Goal: Task Accomplishment & Management: Manage account settings

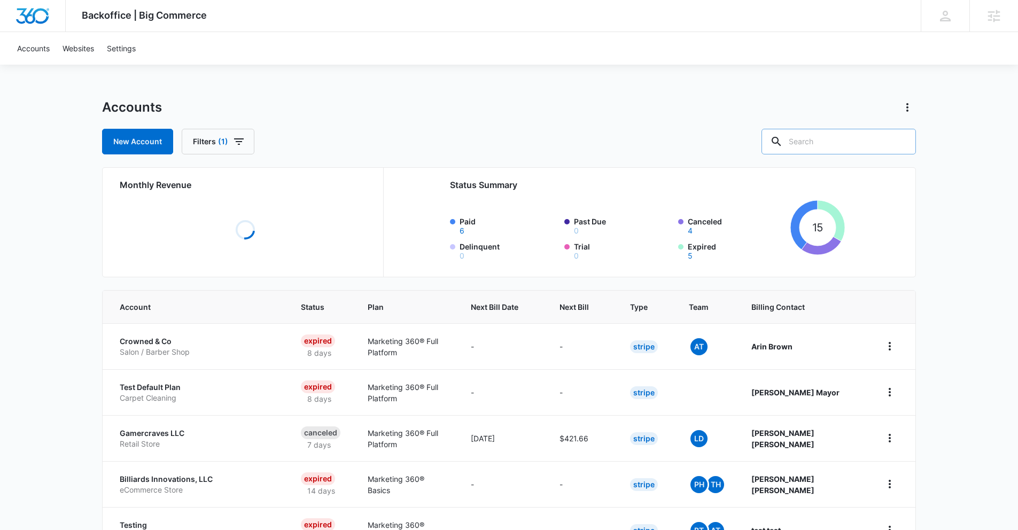
click at [846, 139] on input "text" at bounding box center [839, 142] width 155 height 26
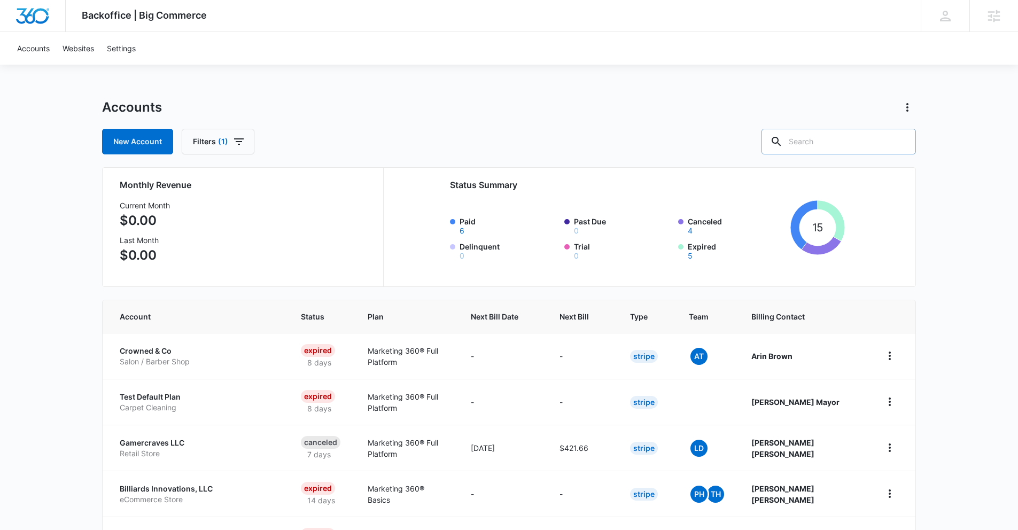
paste input "M336449"
type input "M336449"
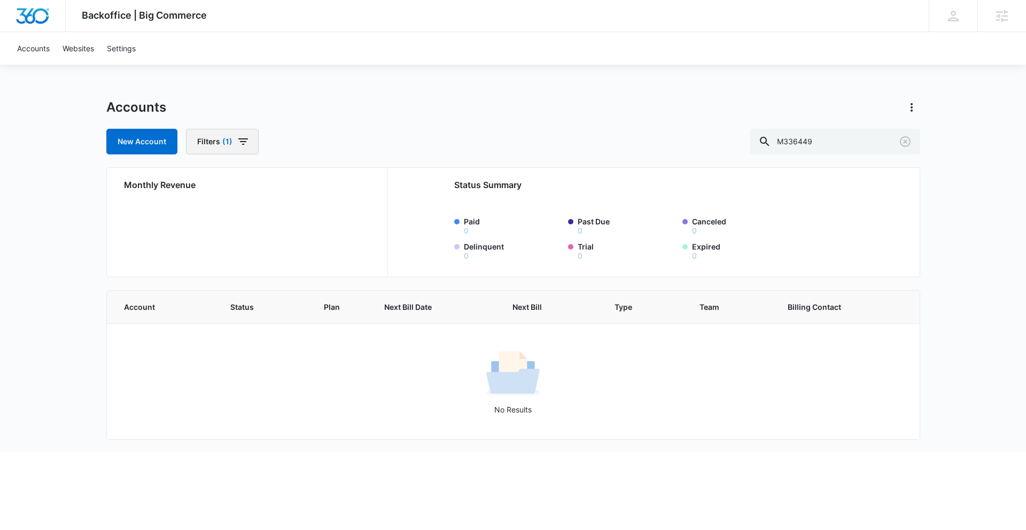
click at [230, 140] on span "(1)" at bounding box center [227, 141] width 10 height 7
click at [309, 206] on icon "Show Billing Type filters" at bounding box center [313, 208] width 13 height 13
click at [206, 236] on icon at bounding box center [205, 234] width 10 height 10
click at [199, 234] on input "Stripe" at bounding box center [199, 234] width 1 height 1
checkbox input "false"
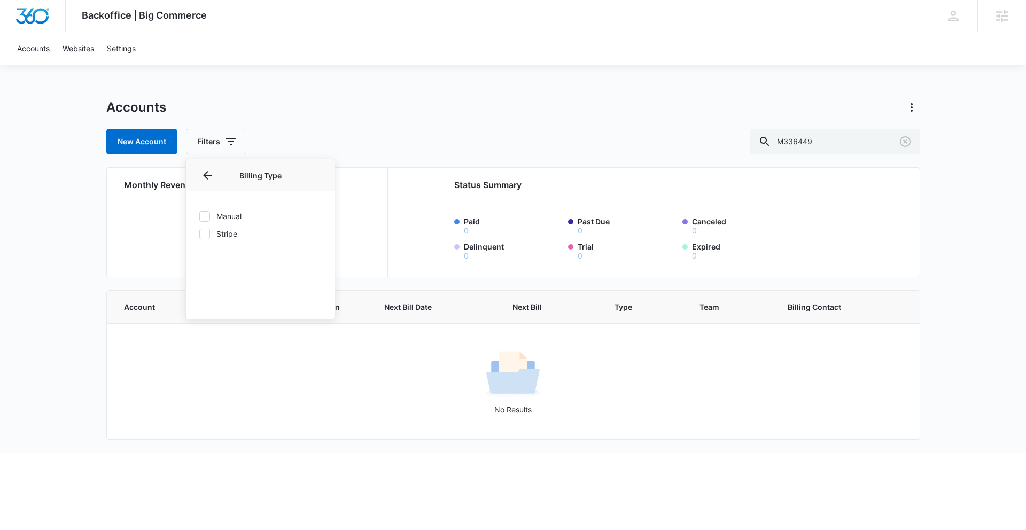
click at [367, 146] on div "New Account Filters Billing Status Billing Type Billing Type Manual Stripe Plan…" at bounding box center [513, 142] width 814 height 26
click at [1000, 16] on icon at bounding box center [1003, 16] width 12 height 12
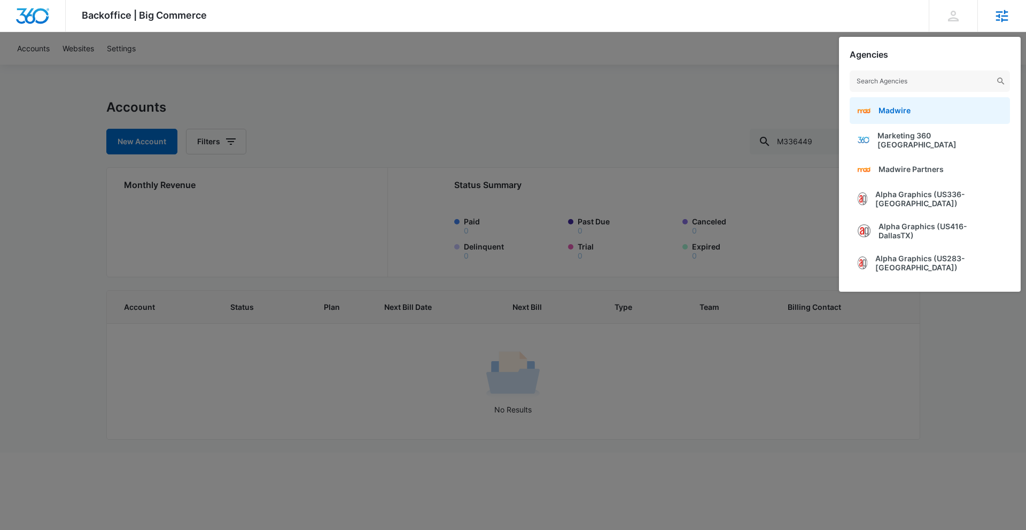
click at [904, 112] on span "Madwire" at bounding box center [895, 110] width 32 height 9
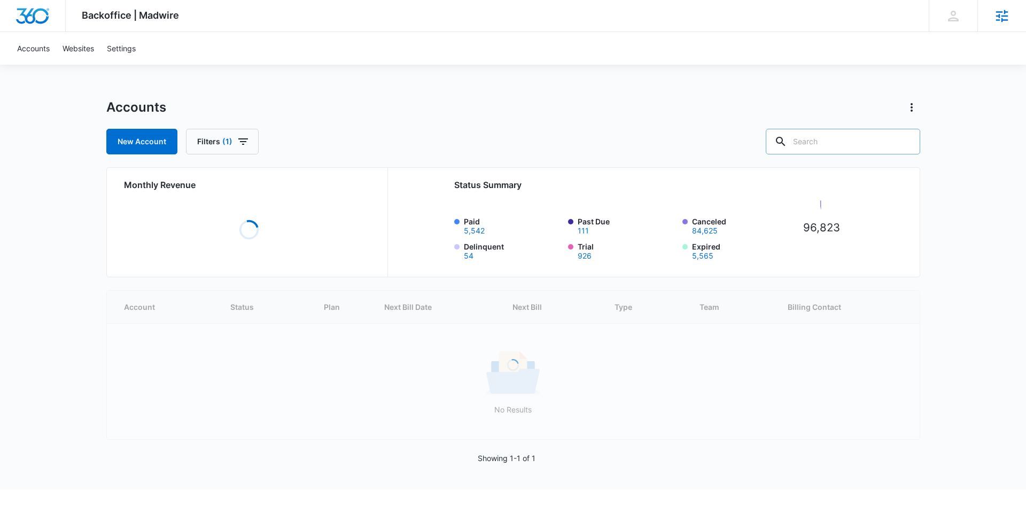
click at [831, 143] on input "text" at bounding box center [843, 142] width 155 height 26
paste input "M336449"
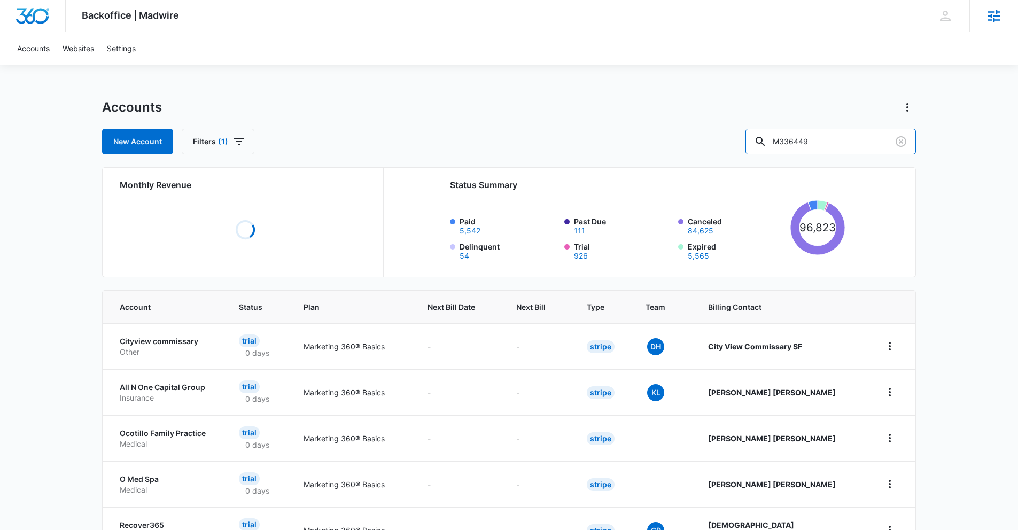
type input "M336449"
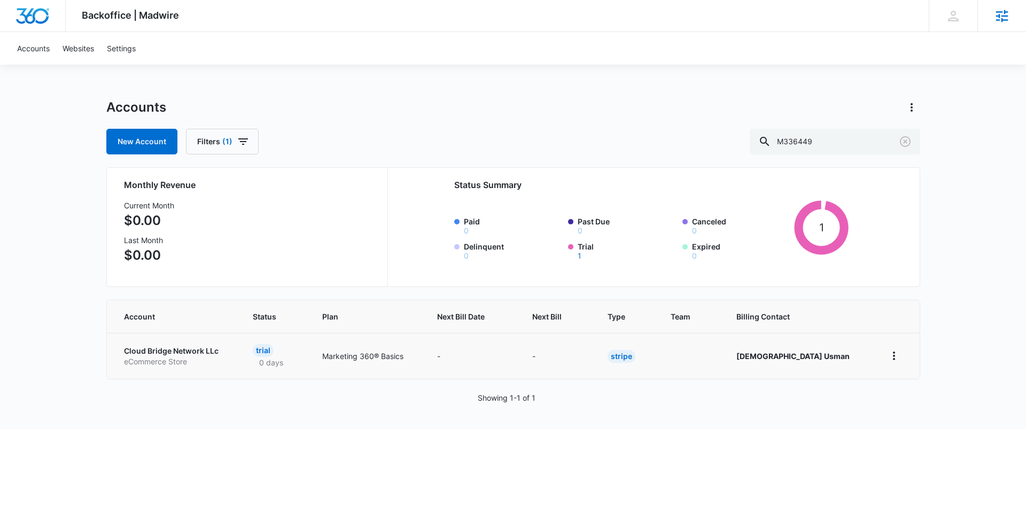
click at [191, 341] on td "Cloud Bridge Network LLc eCommerce Store" at bounding box center [174, 356] width 134 height 46
click at [192, 350] on p "Cloud Bridge Network LLc" at bounding box center [176, 351] width 104 height 11
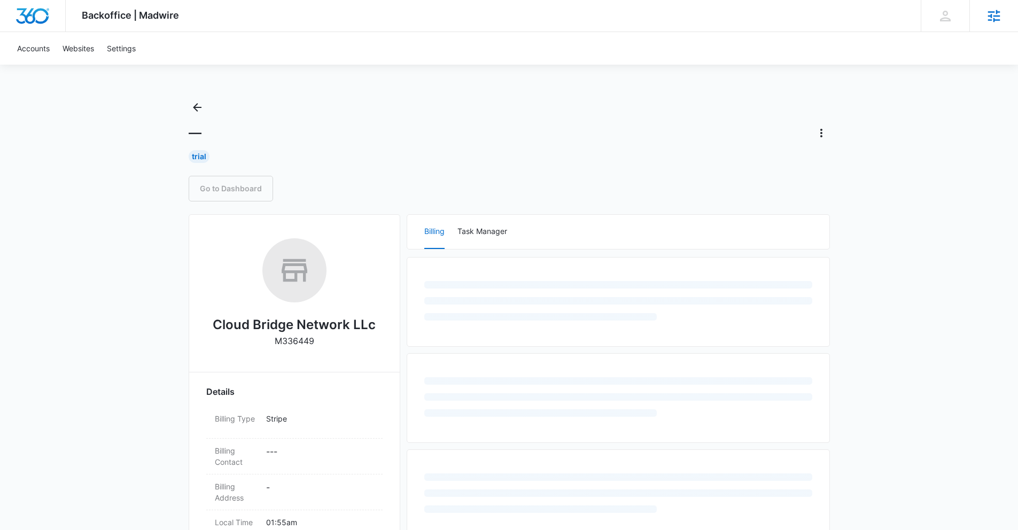
click at [226, 189] on link "Go to Dashboard" at bounding box center [231, 189] width 84 height 26
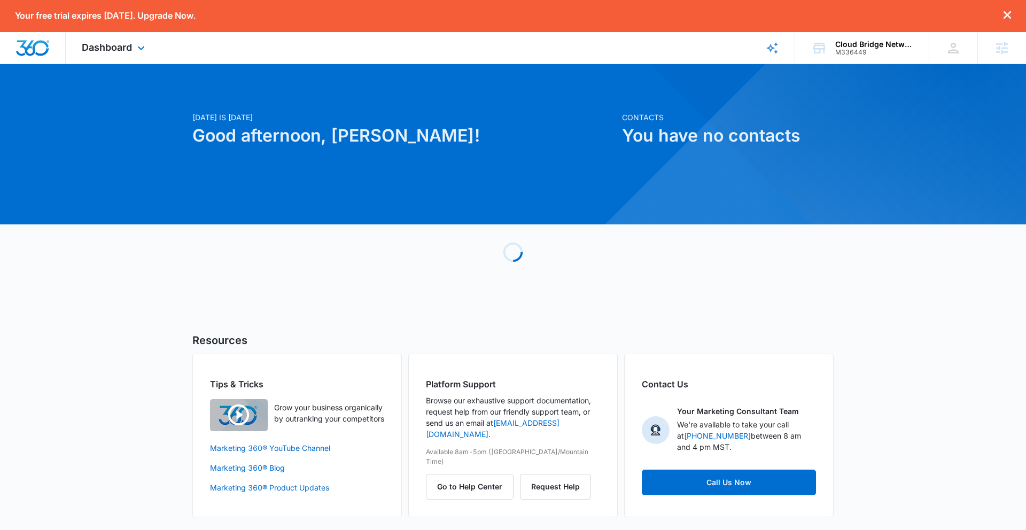
click at [111, 53] on div "Dashboard Apps Reputation Websites Forms CRM Email Shop Payments POS Ads Intell…" at bounding box center [115, 48] width 98 height 32
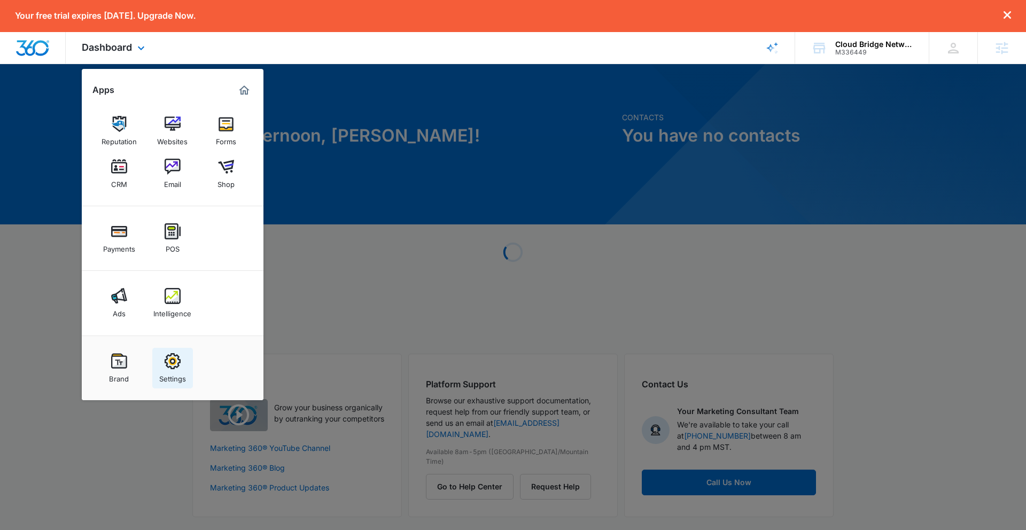
click at [174, 366] on img at bounding box center [173, 361] width 16 height 16
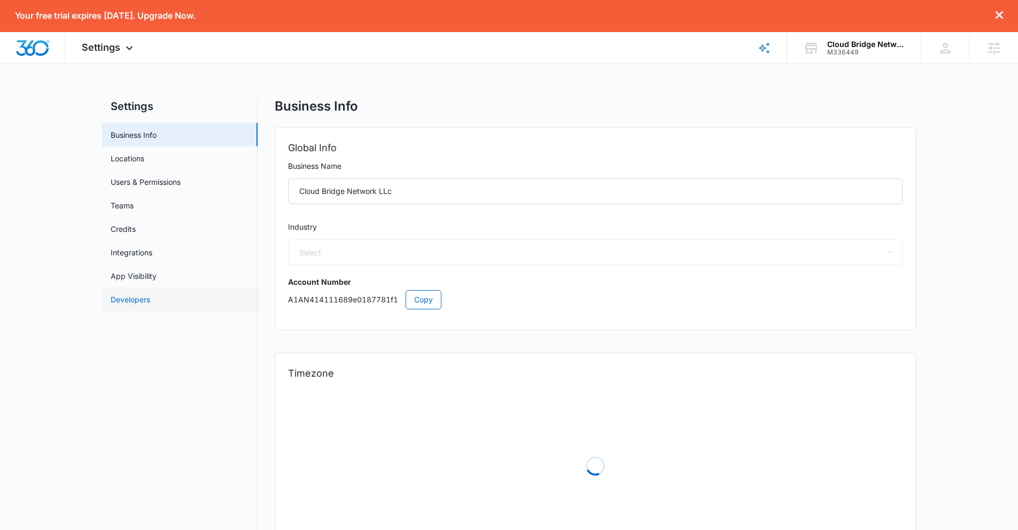
select select "45"
select select "PK"
select select "[GEOGRAPHIC_DATA]/[GEOGRAPHIC_DATA]"
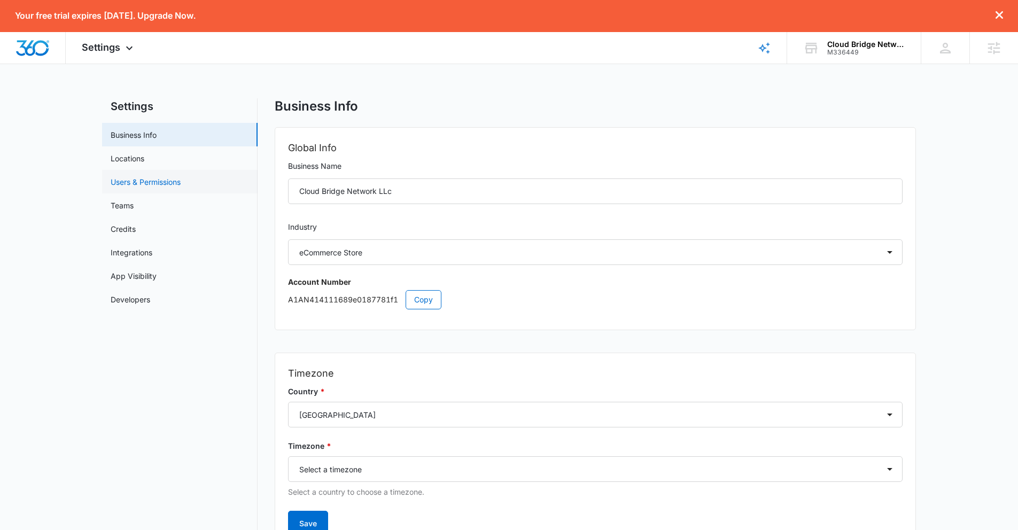
click at [126, 184] on link "Users & Permissions" at bounding box center [146, 181] width 70 height 11
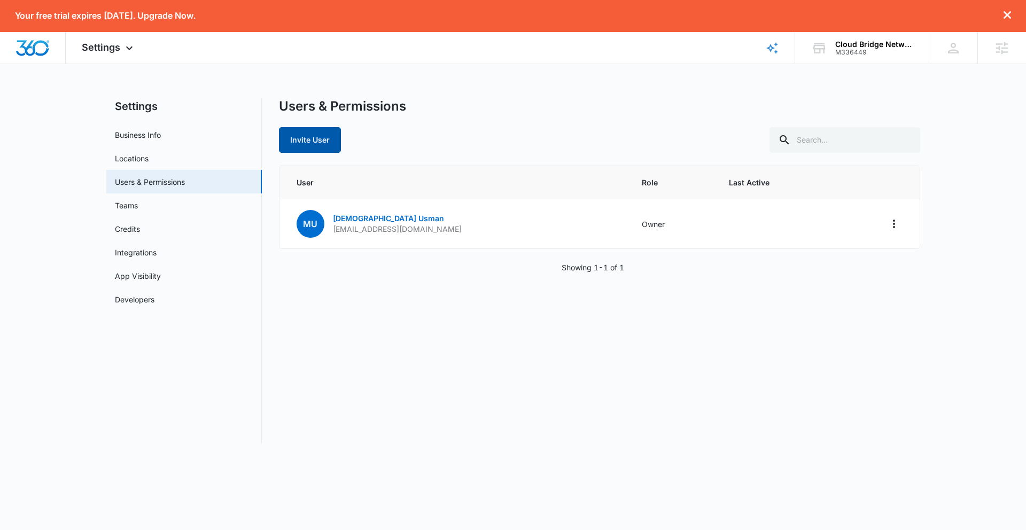
click at [318, 144] on button "Invite User" at bounding box center [310, 140] width 62 height 26
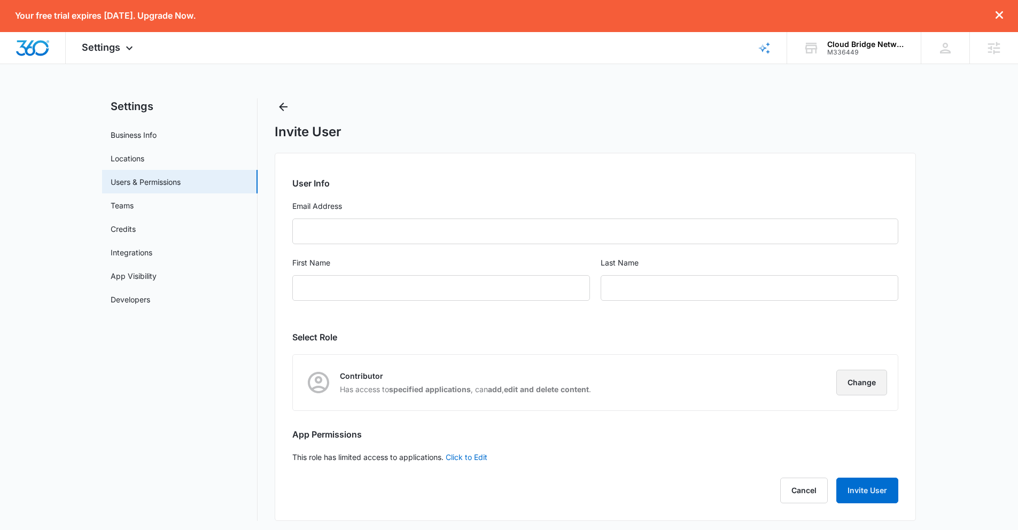
click at [845, 384] on button "Change" at bounding box center [862, 383] width 51 height 26
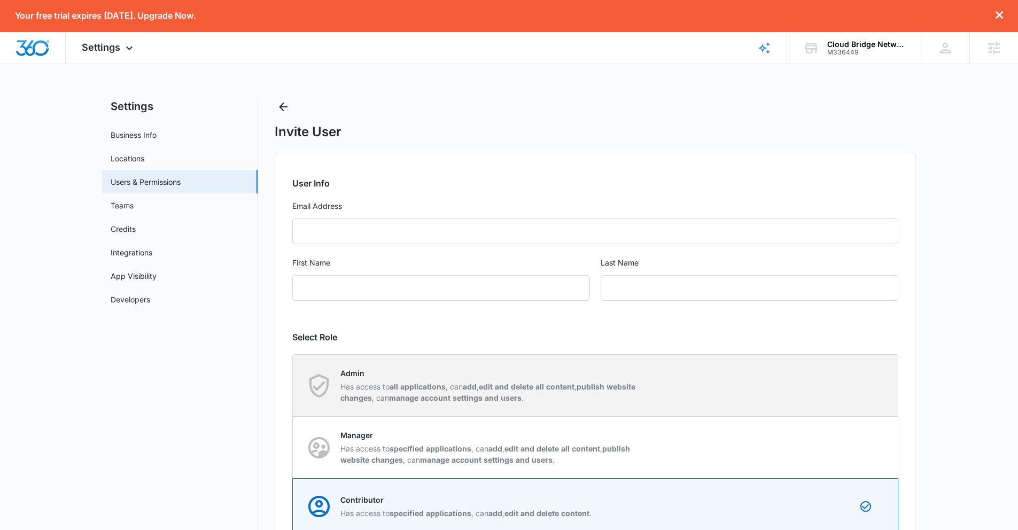
scroll to position [2, 0]
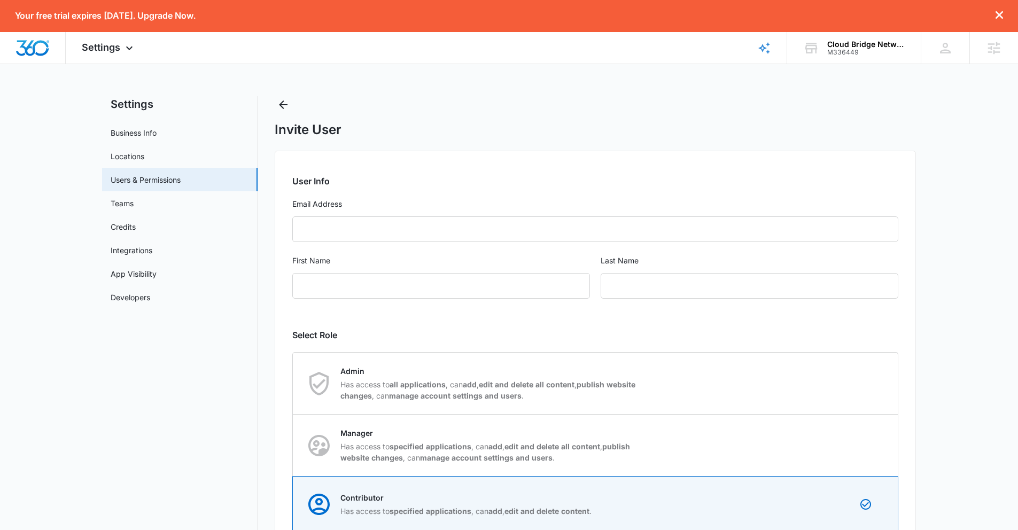
click at [945, 361] on main "Settings Business Info Locations Users & Permissions Teams Credits Integrations…" at bounding box center [509, 376] width 1018 height 560
click at [853, 329] on h2 "Select Role" at bounding box center [595, 335] width 606 height 13
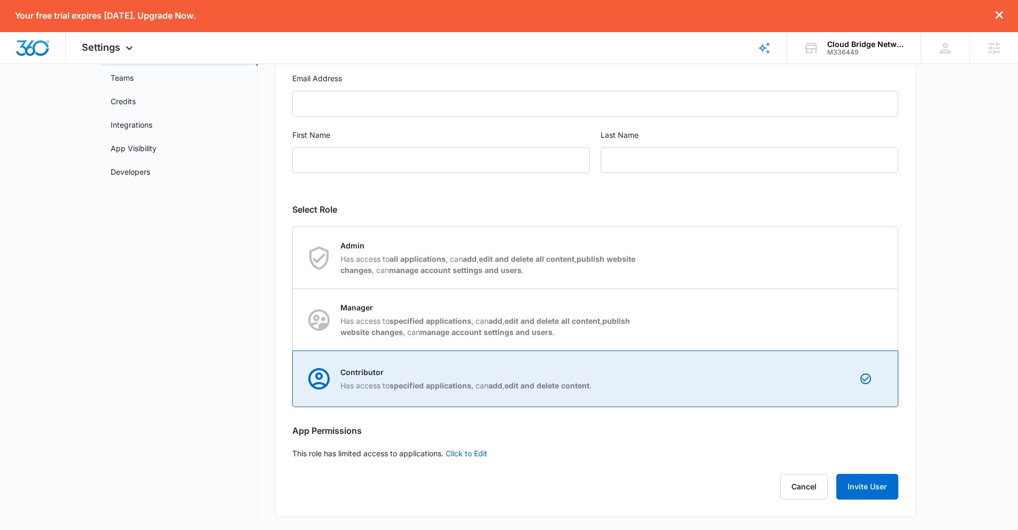
scroll to position [126, 0]
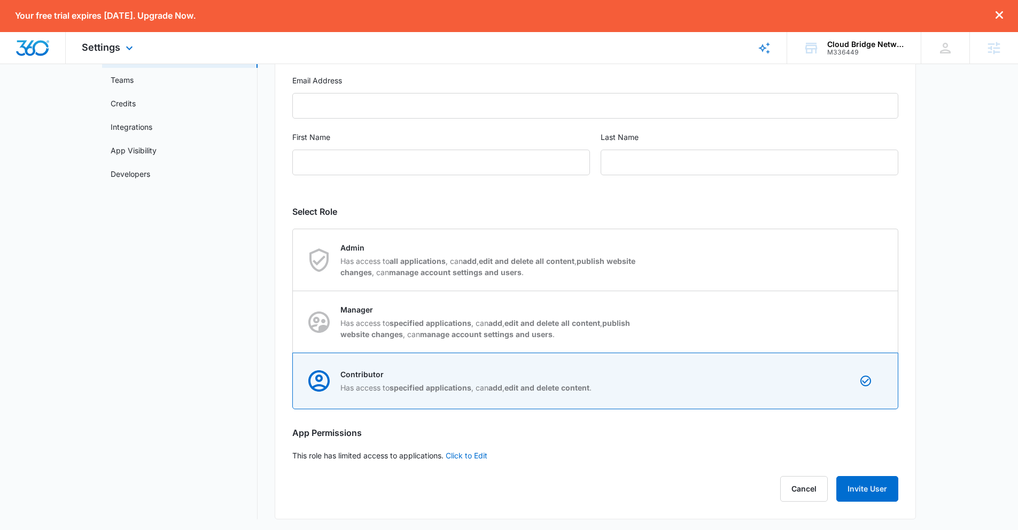
click at [41, 48] on img "Dashboard" at bounding box center [33, 48] width 34 height 16
